Goal: Task Accomplishment & Management: Use online tool/utility

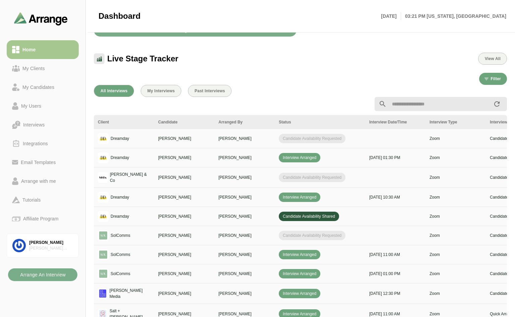
scroll to position [201, 0]
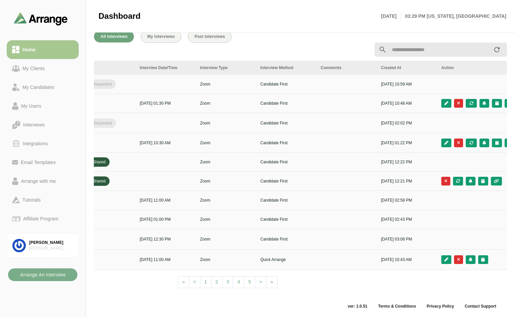
scroll to position [0, 242]
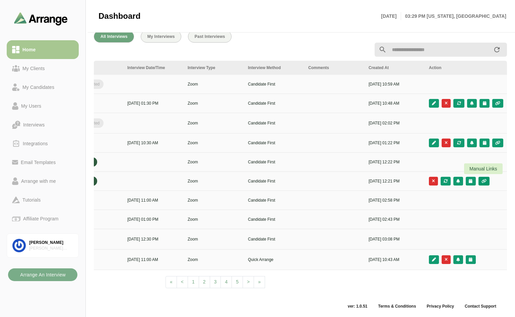
click at [484, 179] on icon "button" at bounding box center [484, 181] width 6 height 4
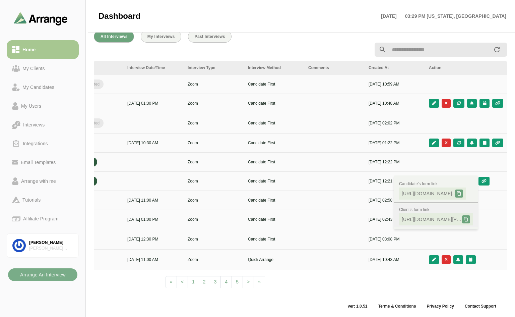
click at [466, 218] on icon at bounding box center [466, 219] width 5 height 5
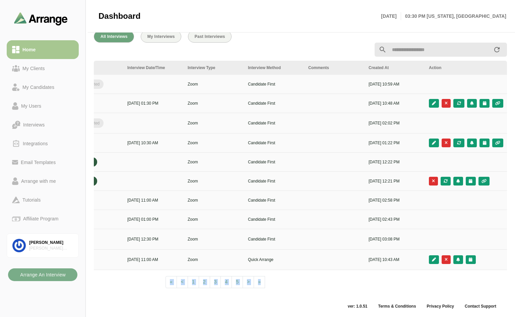
drag, startPoint x: 296, startPoint y: 289, endPoint x: 136, endPoint y: 290, distance: 160.3
click at [136, 290] on div "Client Candidate Arranged By Status Interview Date/Time Interview Type Intervie…" at bounding box center [300, 177] width 413 height 232
click at [333, 283] on div "Client Candidate Arranged By Status Interview Date/Time Interview Type Intervie…" at bounding box center [300, 177] width 413 height 232
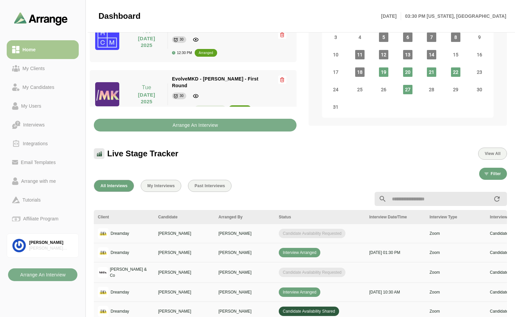
scroll to position [201, 0]
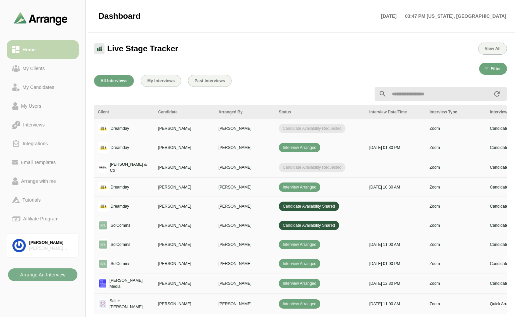
click at [22, 47] on div "Home" at bounding box center [29, 50] width 18 height 8
